Goal: Obtain resource: Obtain resource

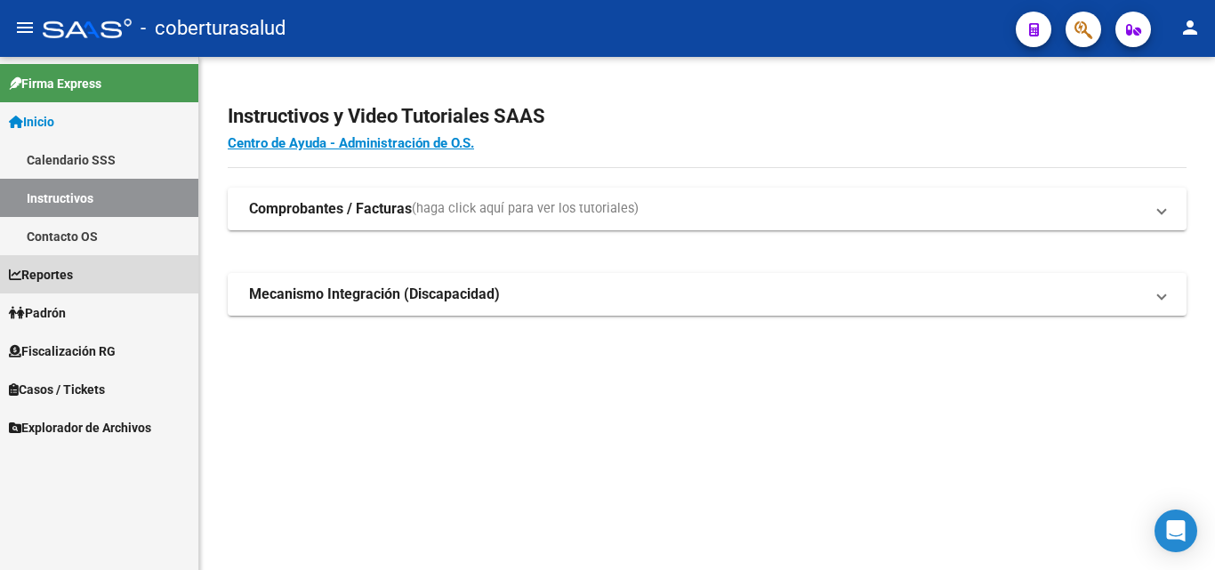
click at [38, 271] on span "Reportes" at bounding box center [41, 275] width 64 height 20
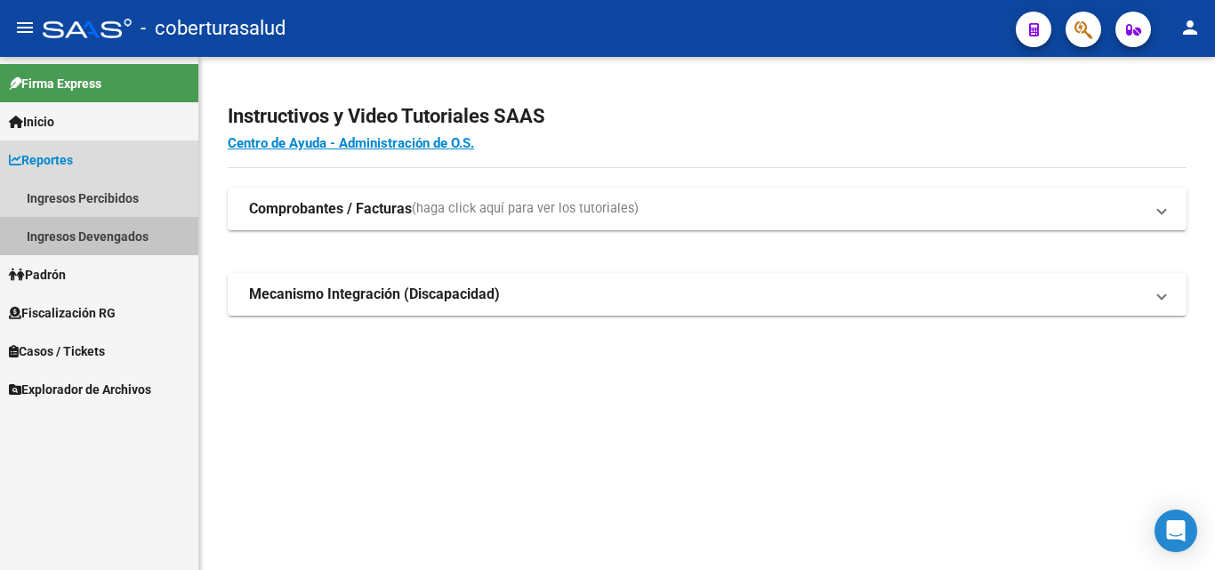
click at [65, 243] on link "Ingresos Devengados" at bounding box center [99, 236] width 198 height 38
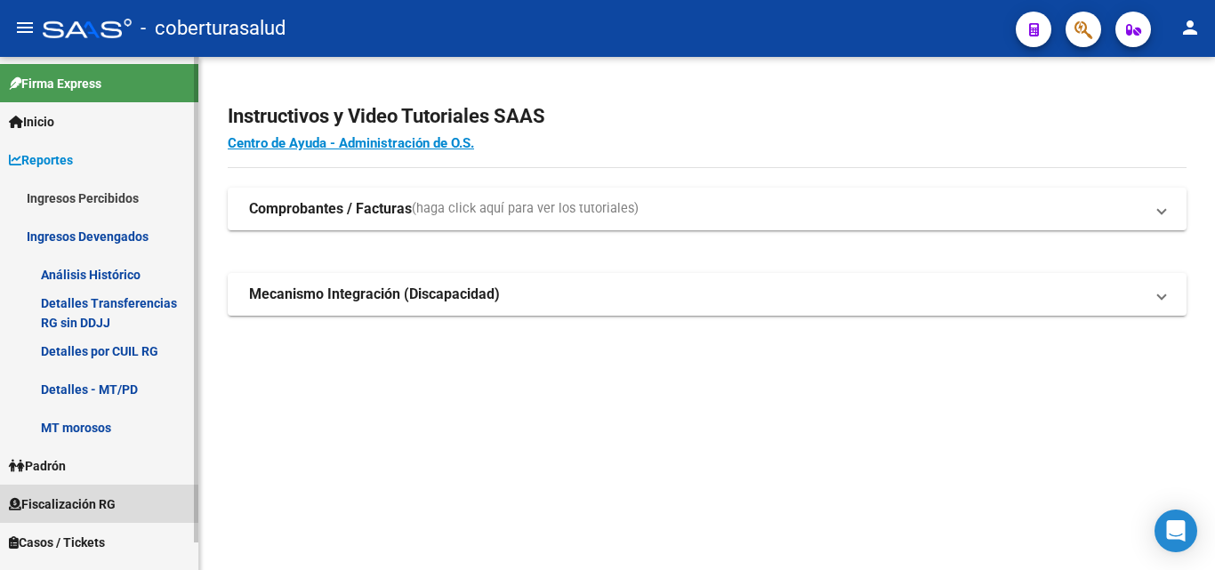
click at [52, 497] on span "Fiscalización RG" at bounding box center [62, 504] width 107 height 20
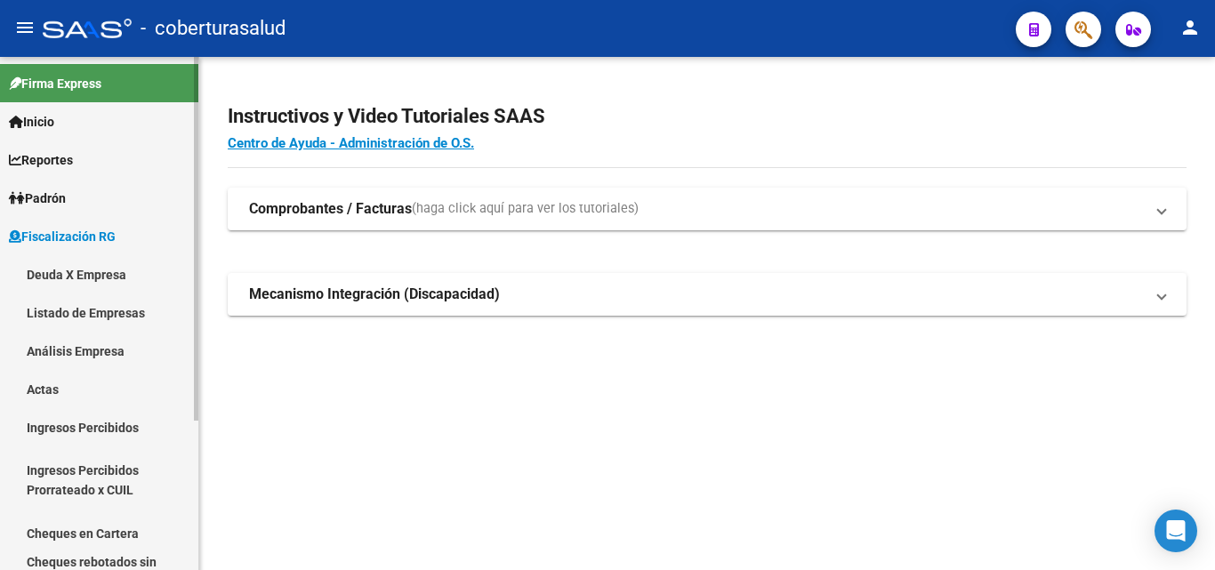
click at [60, 347] on link "Análisis Empresa" at bounding box center [99, 351] width 198 height 38
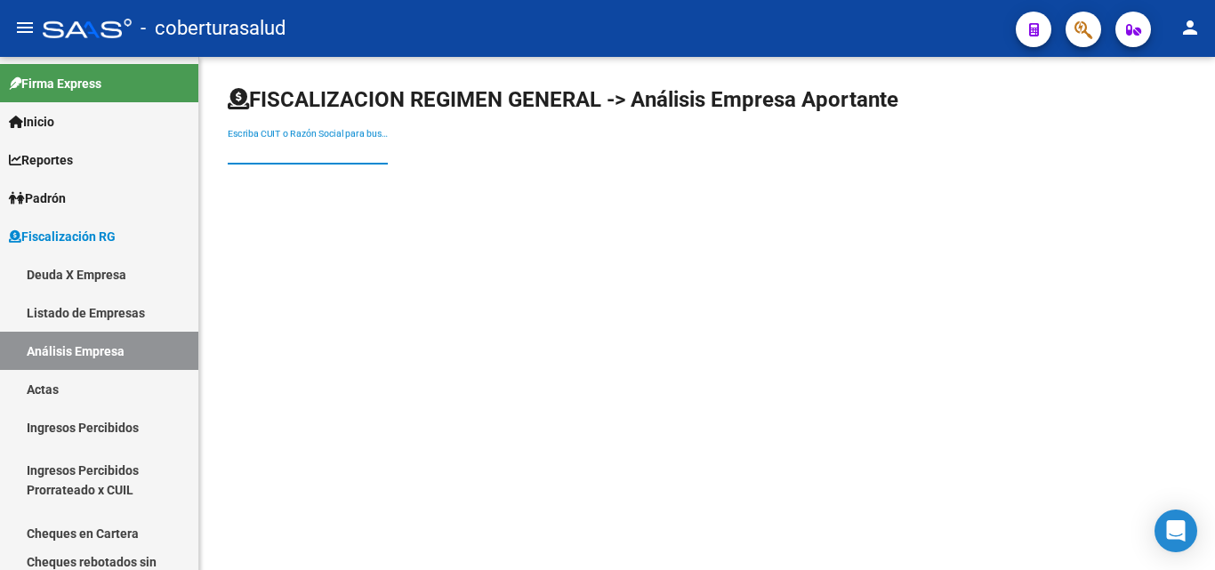
click at [229, 151] on input "Escriba CUIT o Razón Social para buscar" at bounding box center [308, 151] width 160 height 15
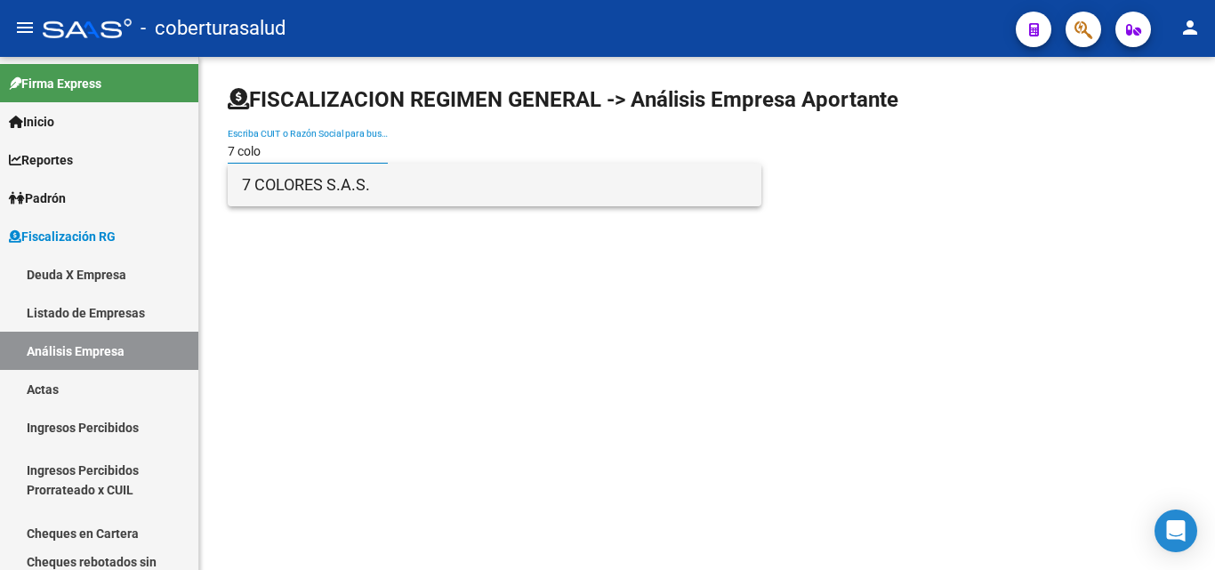
type input "7 colo"
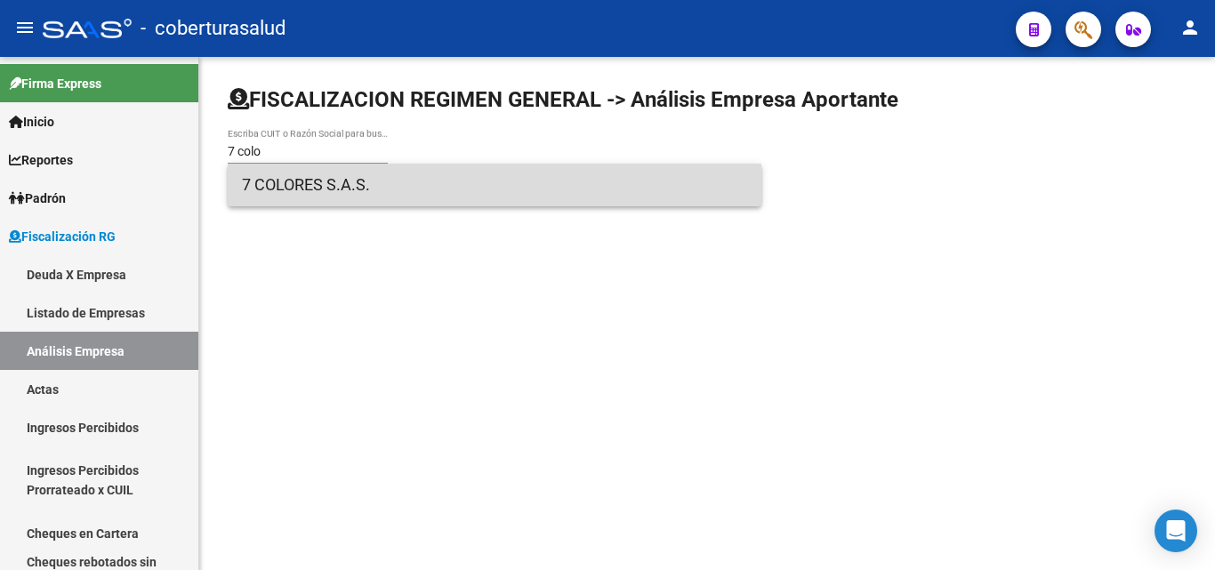
click at [252, 194] on span "7 COLORES S.A.S." at bounding box center [494, 185] width 505 height 43
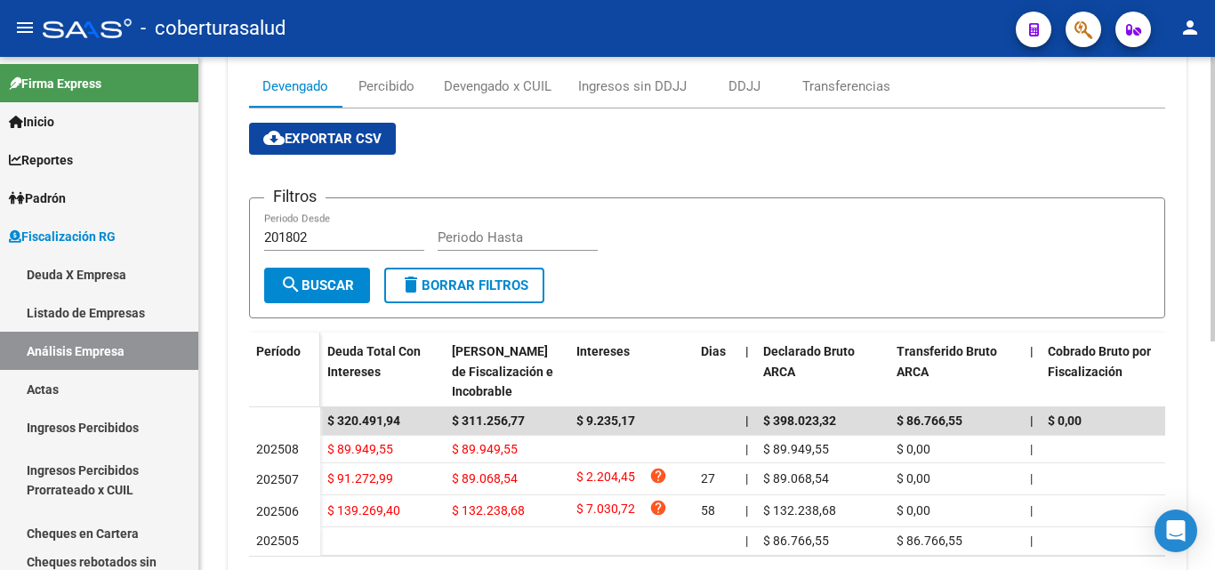
scroll to position [267, 0]
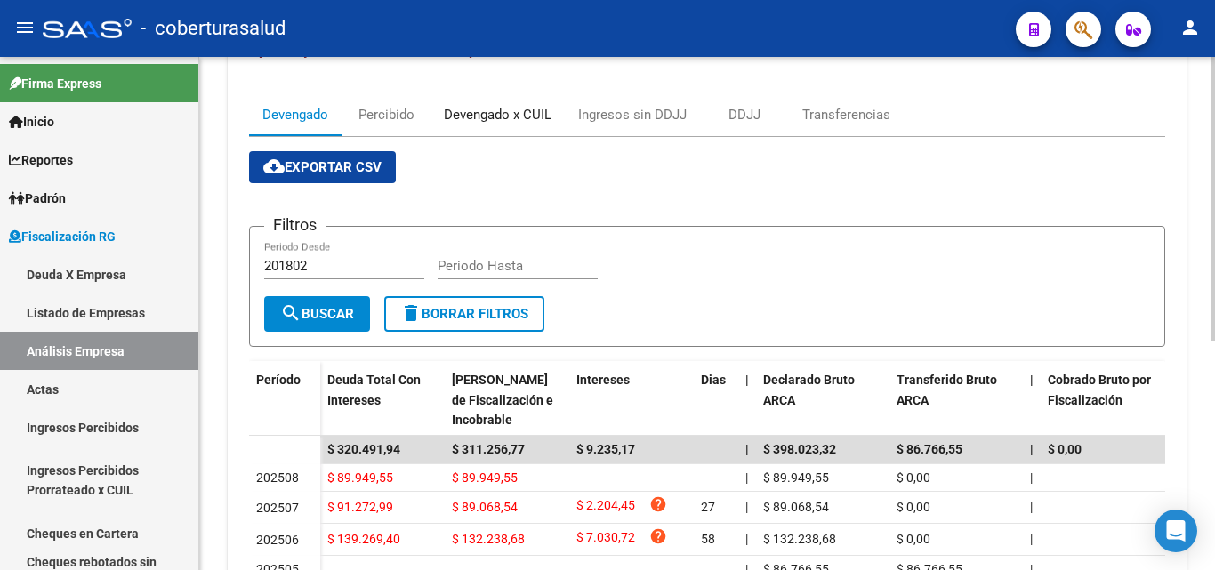
click at [490, 115] on div "Devengado x CUIL" at bounding box center [498, 115] width 108 height 20
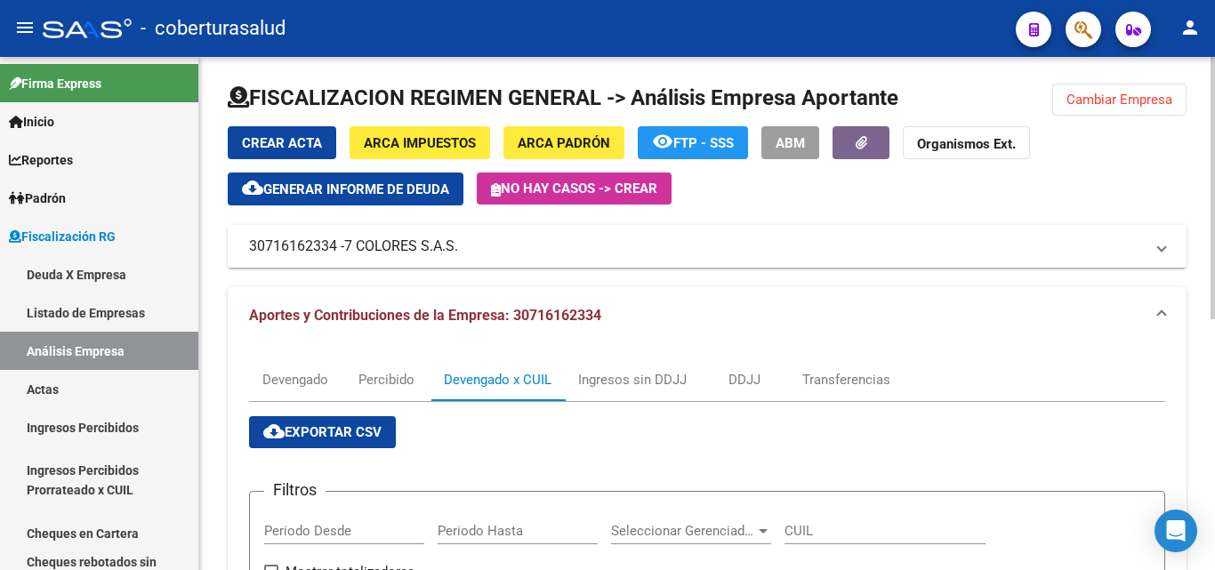
scroll to position [0, 0]
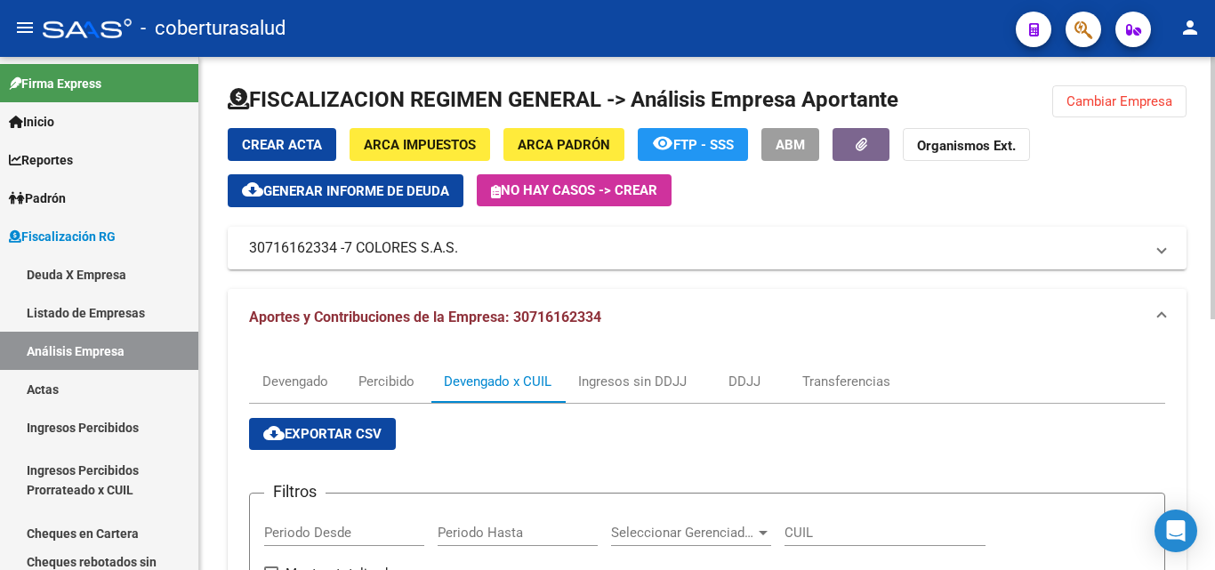
click at [315, 441] on span "cloud_download Exportar CSV" at bounding box center [322, 434] width 118 height 16
click at [304, 390] on div "Devengado" at bounding box center [295, 382] width 66 height 20
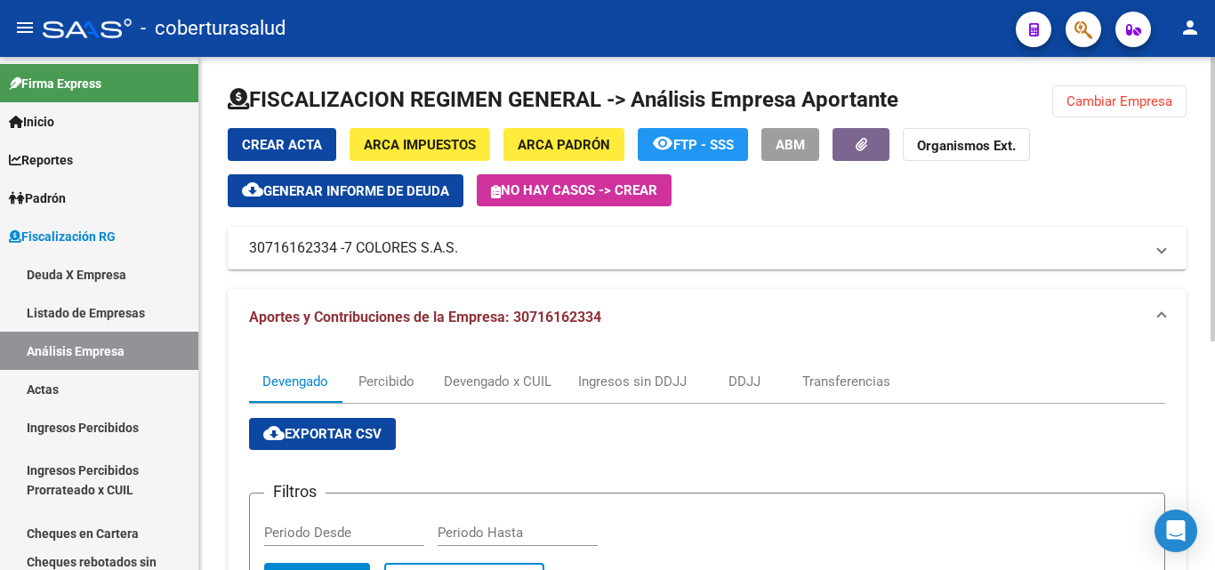
click at [1079, 115] on button "Cambiar Empresa" at bounding box center [1119, 101] width 134 height 32
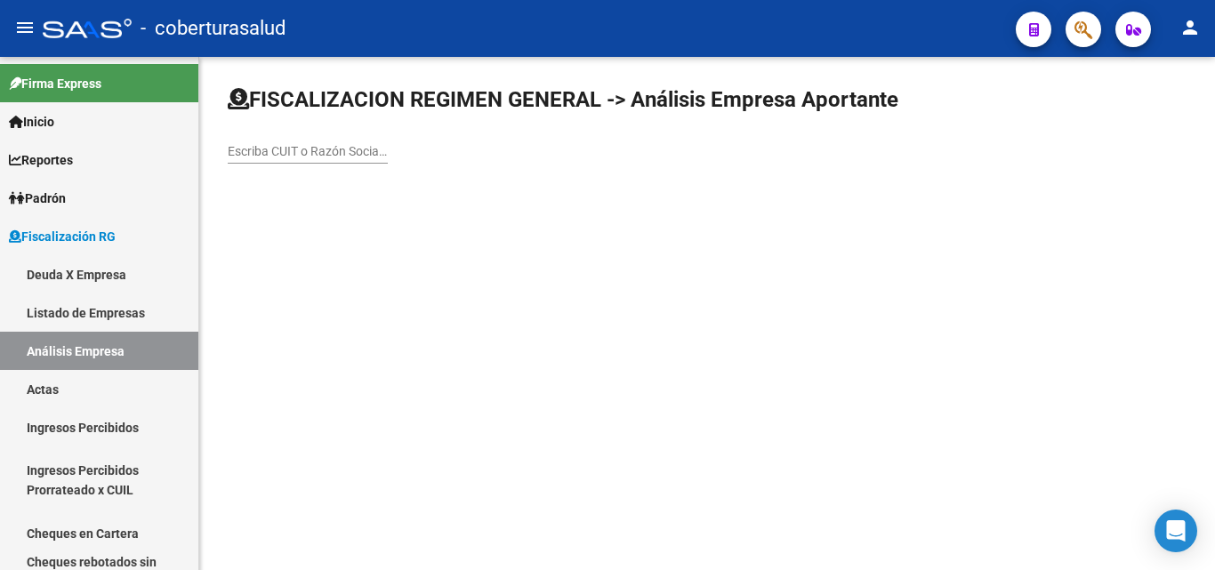
drag, startPoint x: 296, startPoint y: 167, endPoint x: 296, endPoint y: 156, distance: 10.7
click at [296, 165] on div "Escriba CUIT o Razón Social para buscar" at bounding box center [308, 153] width 160 height 51
click at [296, 153] on input "Escriba CUIT o Razón Social para buscar" at bounding box center [308, 151] width 160 height 15
paste input "30710405146"
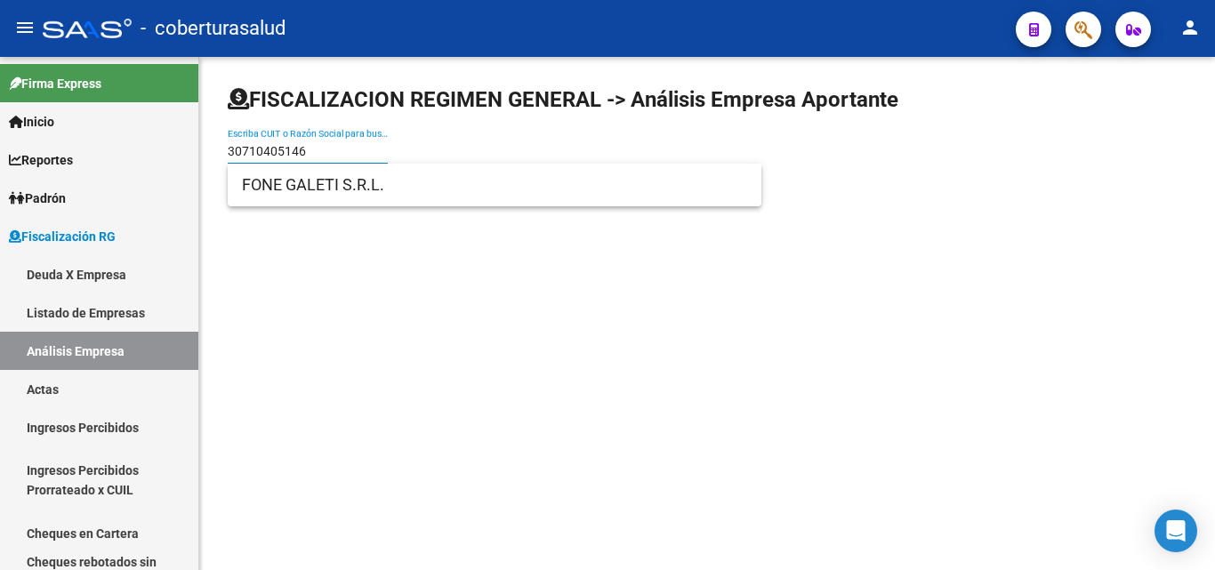
type input "30710405146"
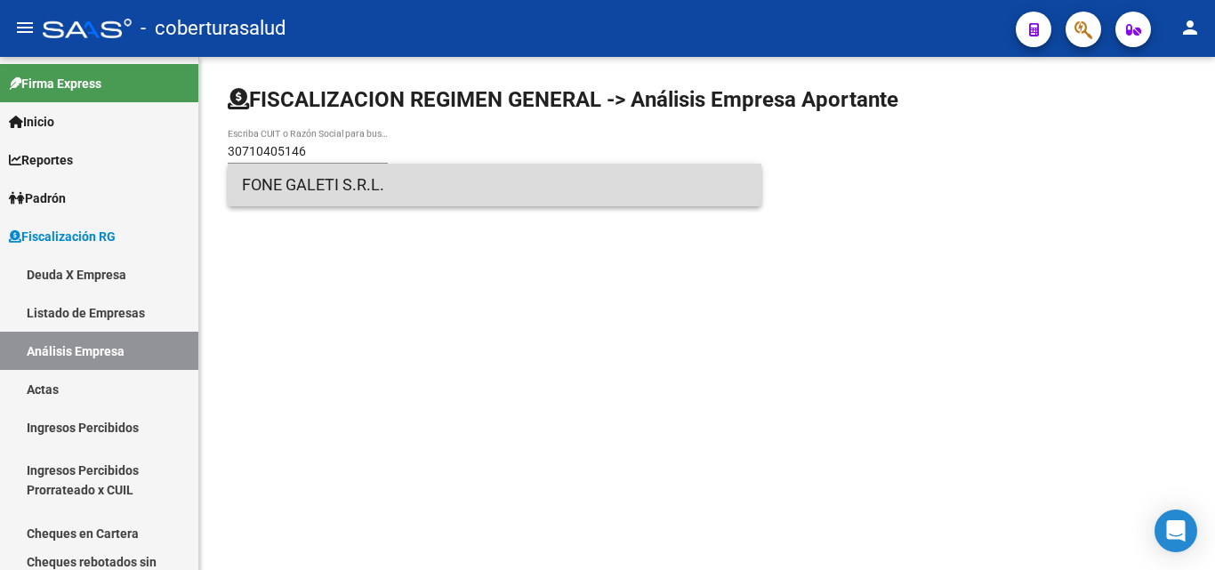
click at [296, 189] on span "FONE GALETI S.R.L." at bounding box center [494, 185] width 505 height 43
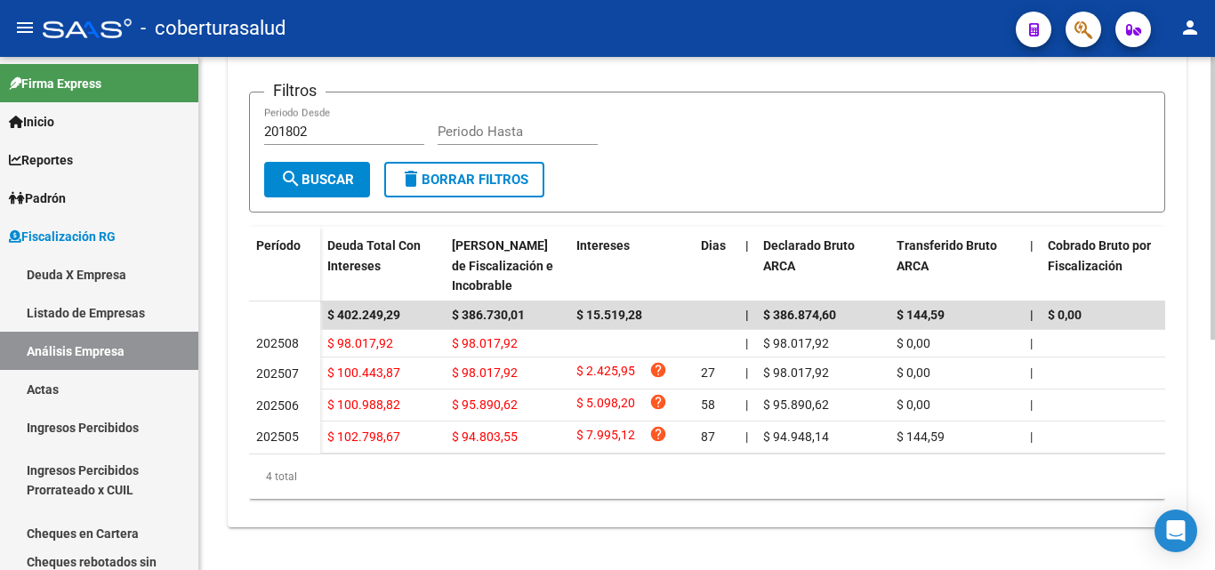
scroll to position [417, 0]
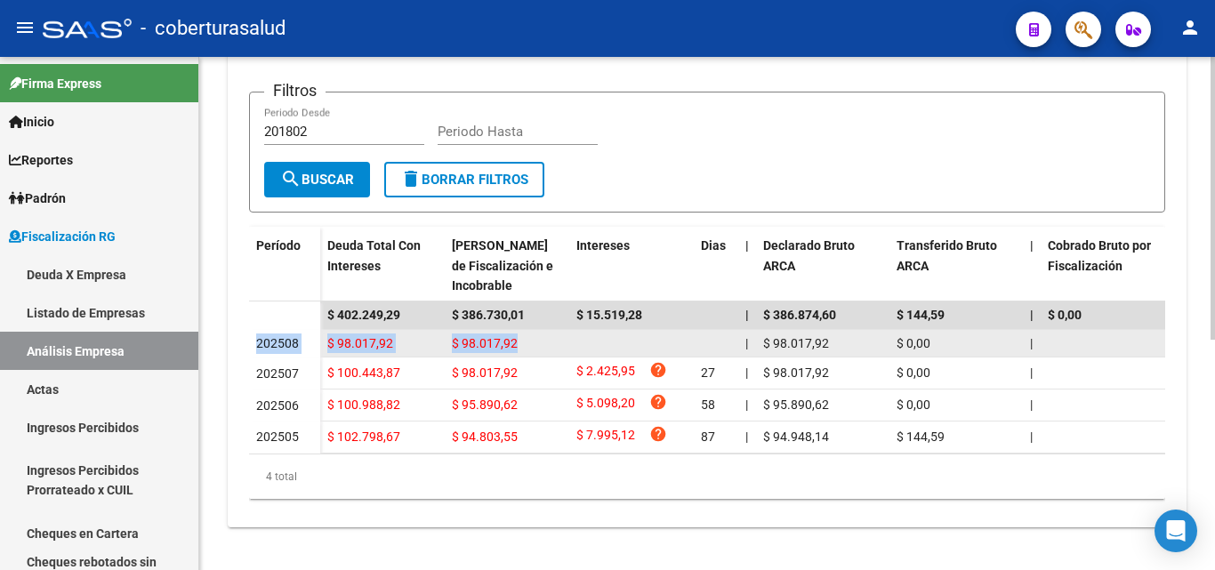
drag, startPoint x: 259, startPoint y: 327, endPoint x: 523, endPoint y: 319, distance: 264.2
click at [530, 333] on div "$ 98.017,92" at bounding box center [507, 343] width 110 height 20
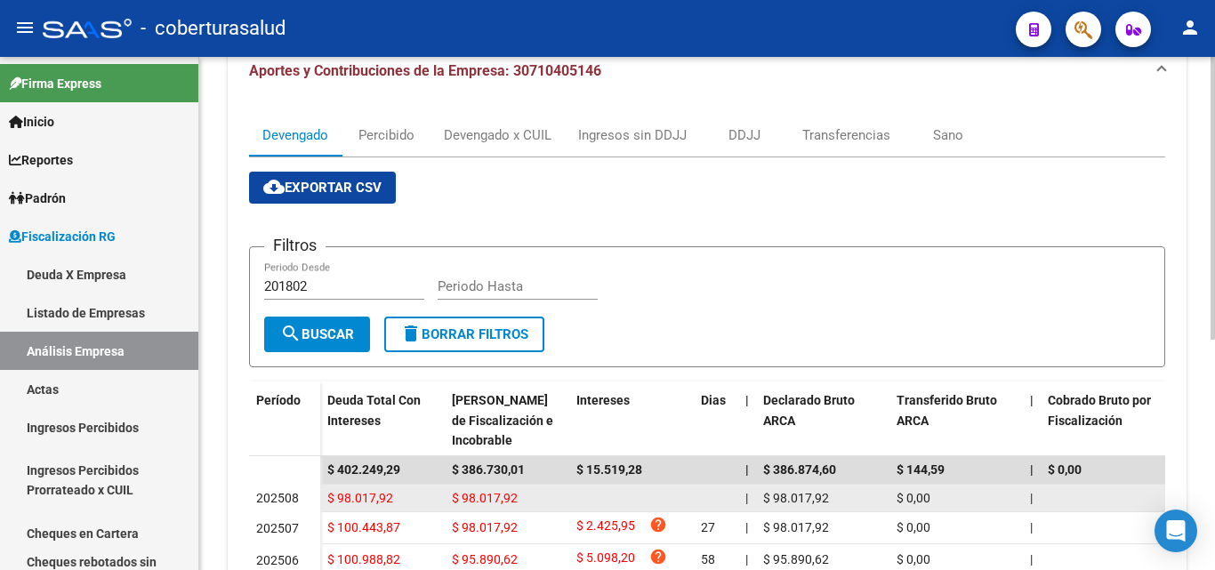
scroll to position [239, 0]
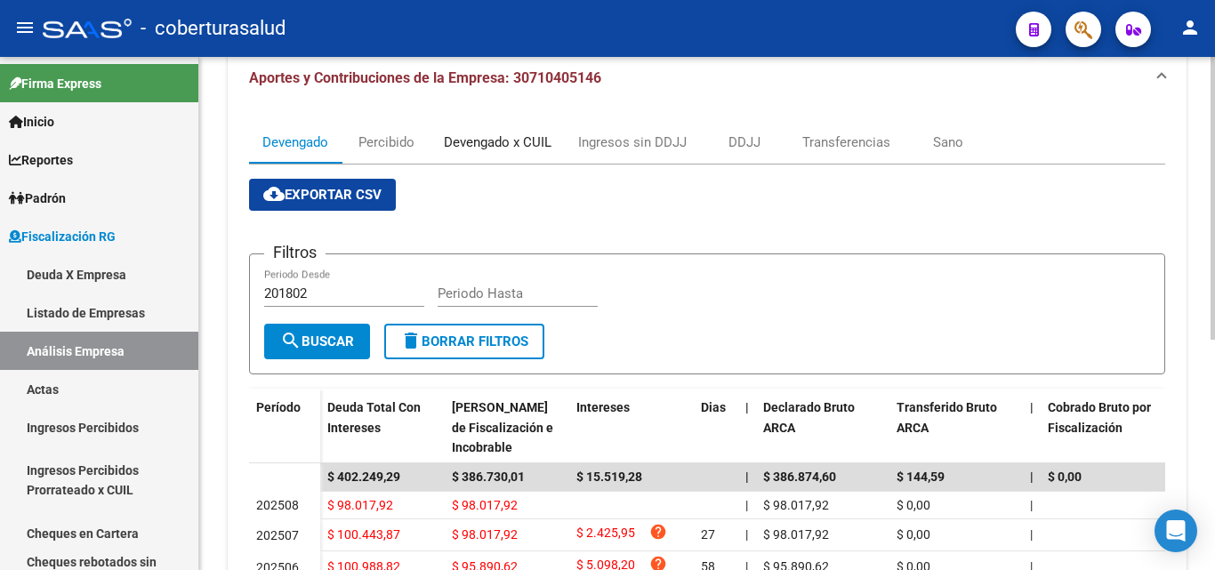
click at [500, 150] on div "Devengado x CUIL" at bounding box center [498, 142] width 108 height 20
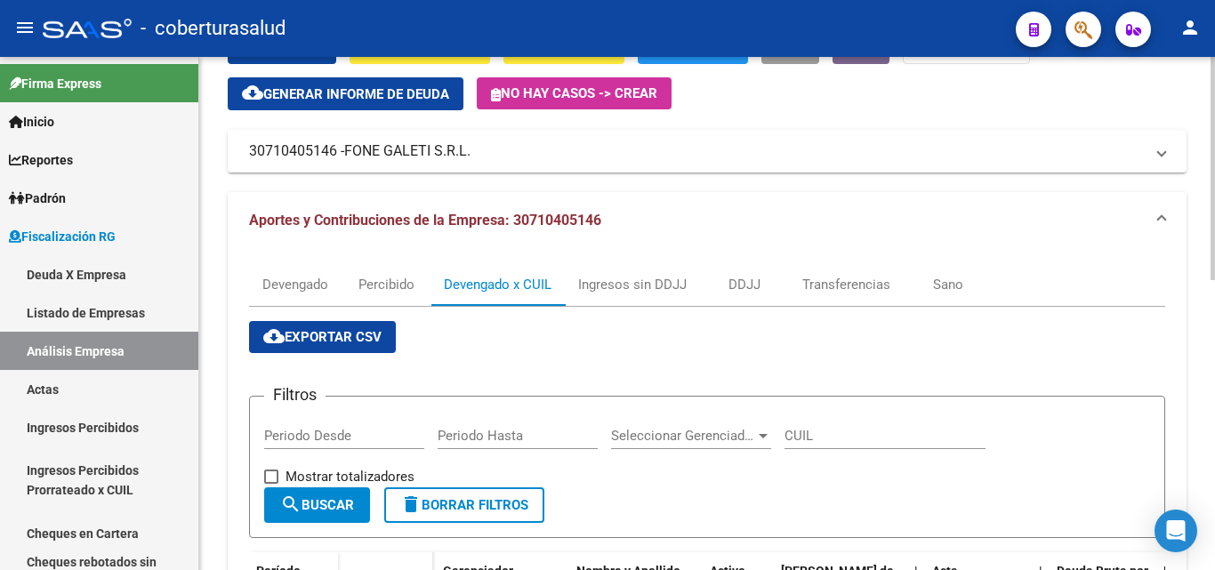
scroll to position [89, 0]
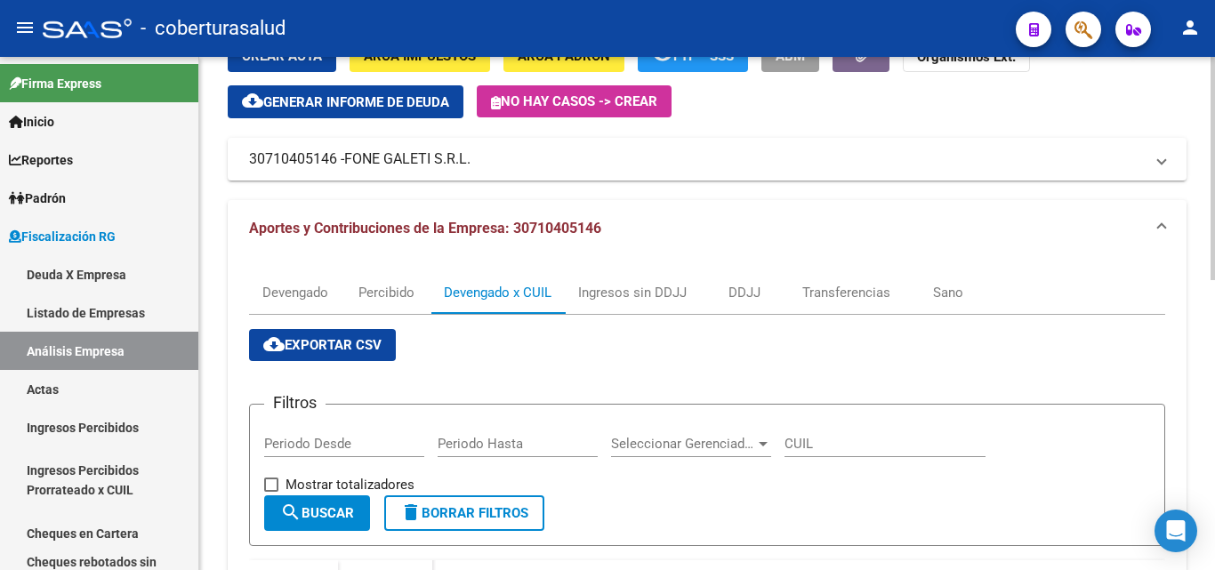
click at [309, 345] on span "cloud_download Exportar CSV" at bounding box center [322, 345] width 118 height 16
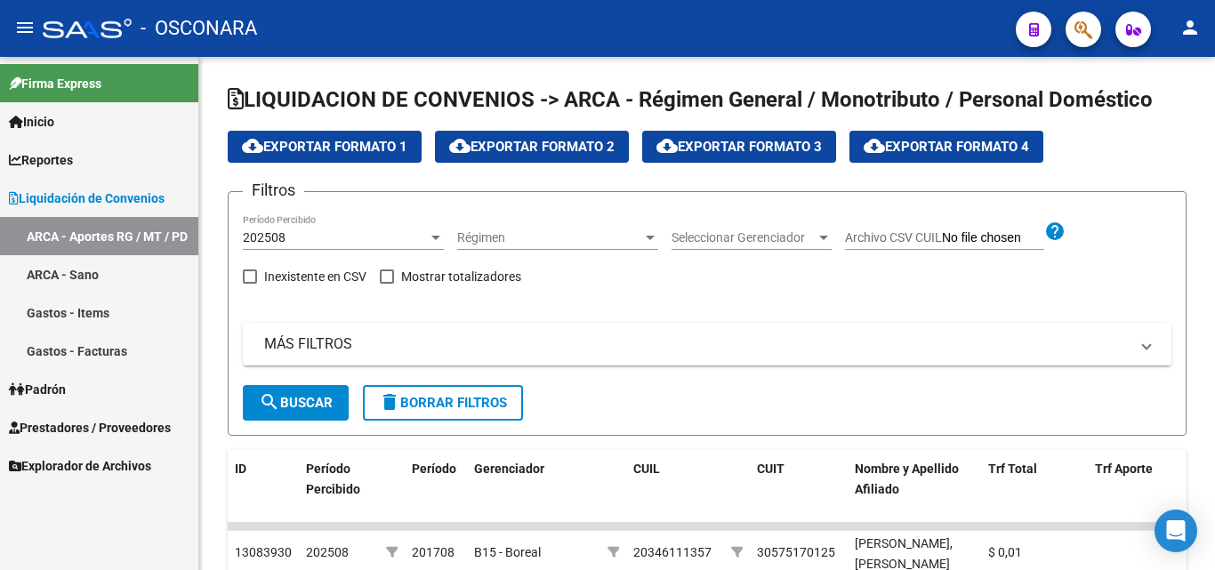
click at [53, 157] on span "Reportes" at bounding box center [41, 160] width 64 height 20
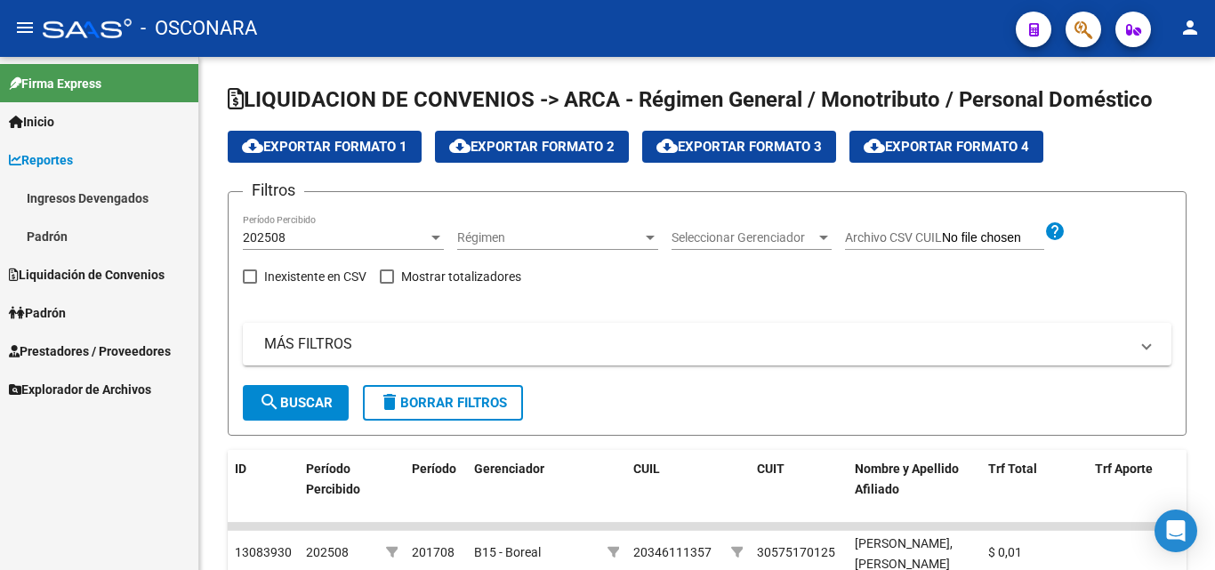
click at [67, 205] on link "Ingresos Devengados" at bounding box center [99, 198] width 198 height 38
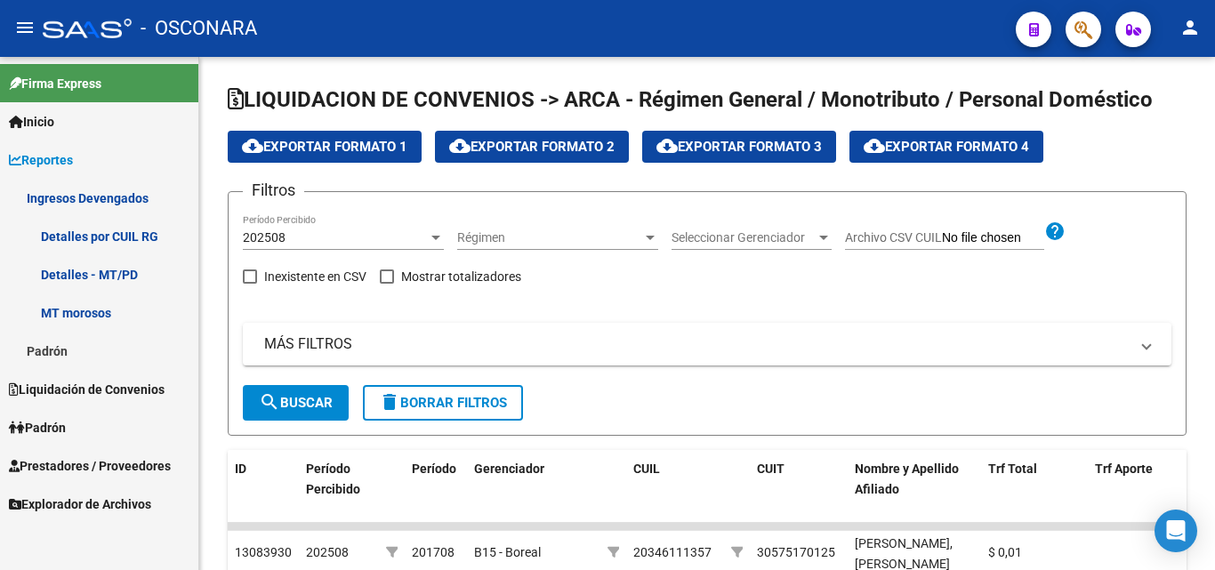
click at [126, 238] on link "Detalles por CUIL RG" at bounding box center [99, 236] width 198 height 38
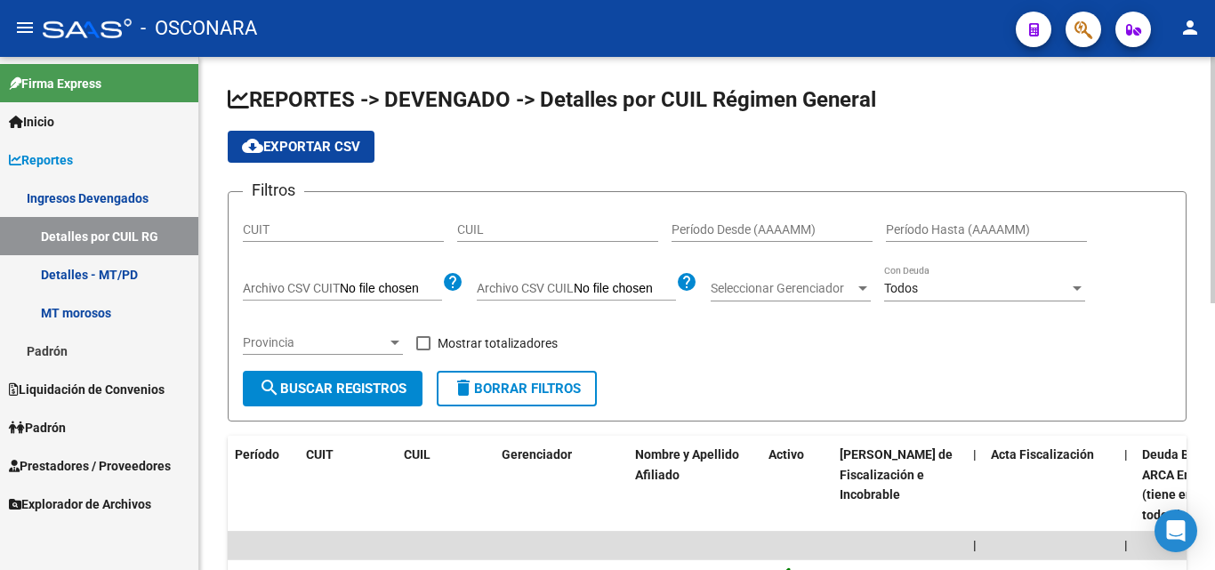
click at [296, 231] on input "CUIT" at bounding box center [343, 229] width 201 height 15
paste input "30-71040514-6"
type input "30-71040514-6"
click at [428, 338] on span at bounding box center [423, 343] width 14 height 14
click at [423, 350] on input "Mostrar totalizadores" at bounding box center [422, 350] width 1 height 1
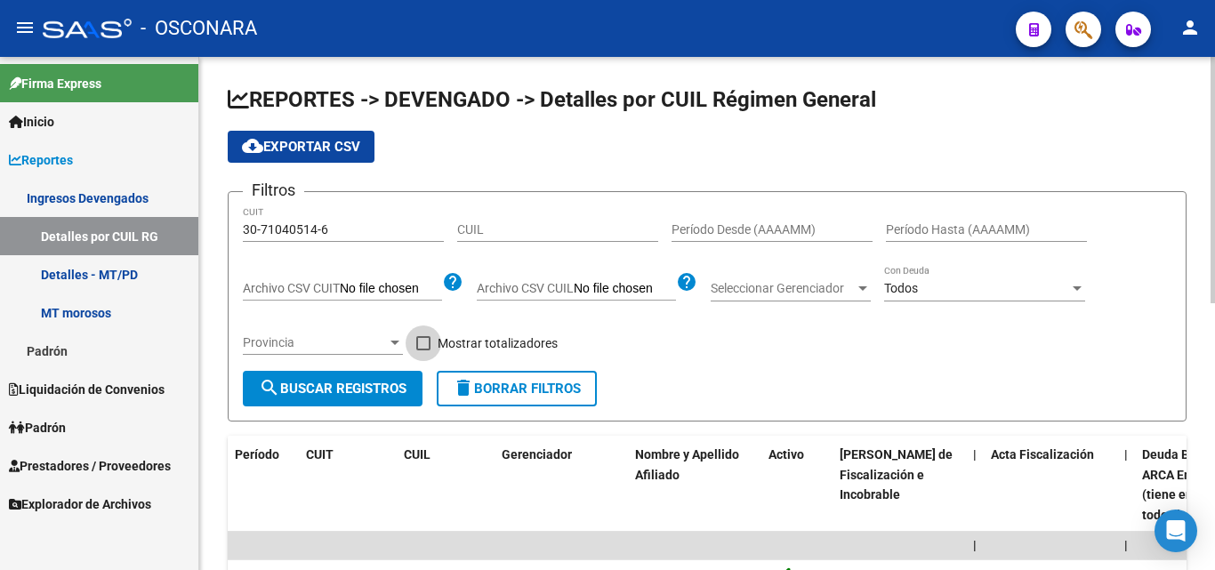
checkbox input "true"
click at [396, 390] on span "search Buscar Registros" at bounding box center [333, 389] width 148 height 16
click at [292, 150] on span "cloud_download Exportar CSV" at bounding box center [301, 147] width 118 height 16
